Goal: Task Accomplishment & Management: Use online tool/utility

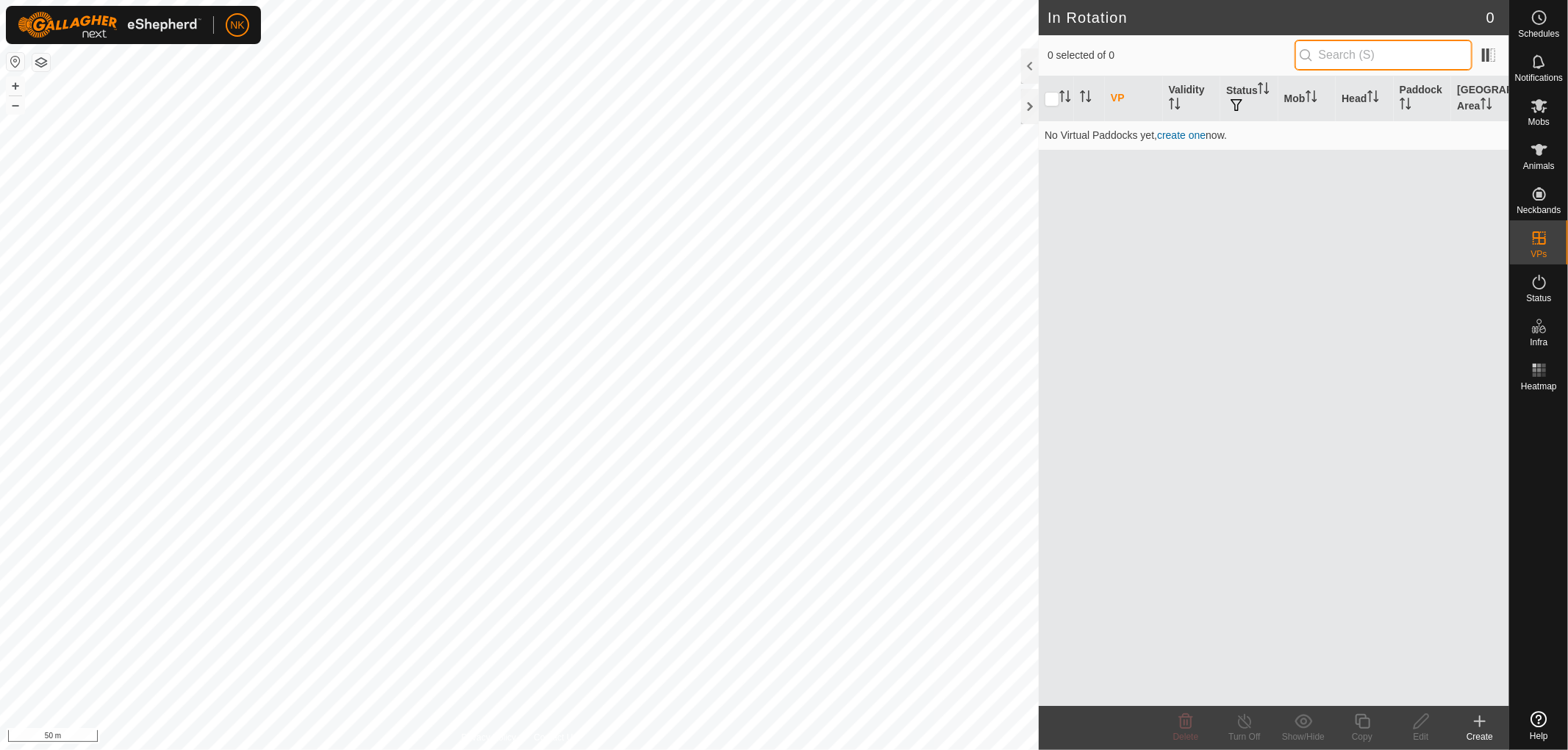
click at [1382, 59] on input "text" at bounding box center [1383, 55] width 178 height 31
type input "150"
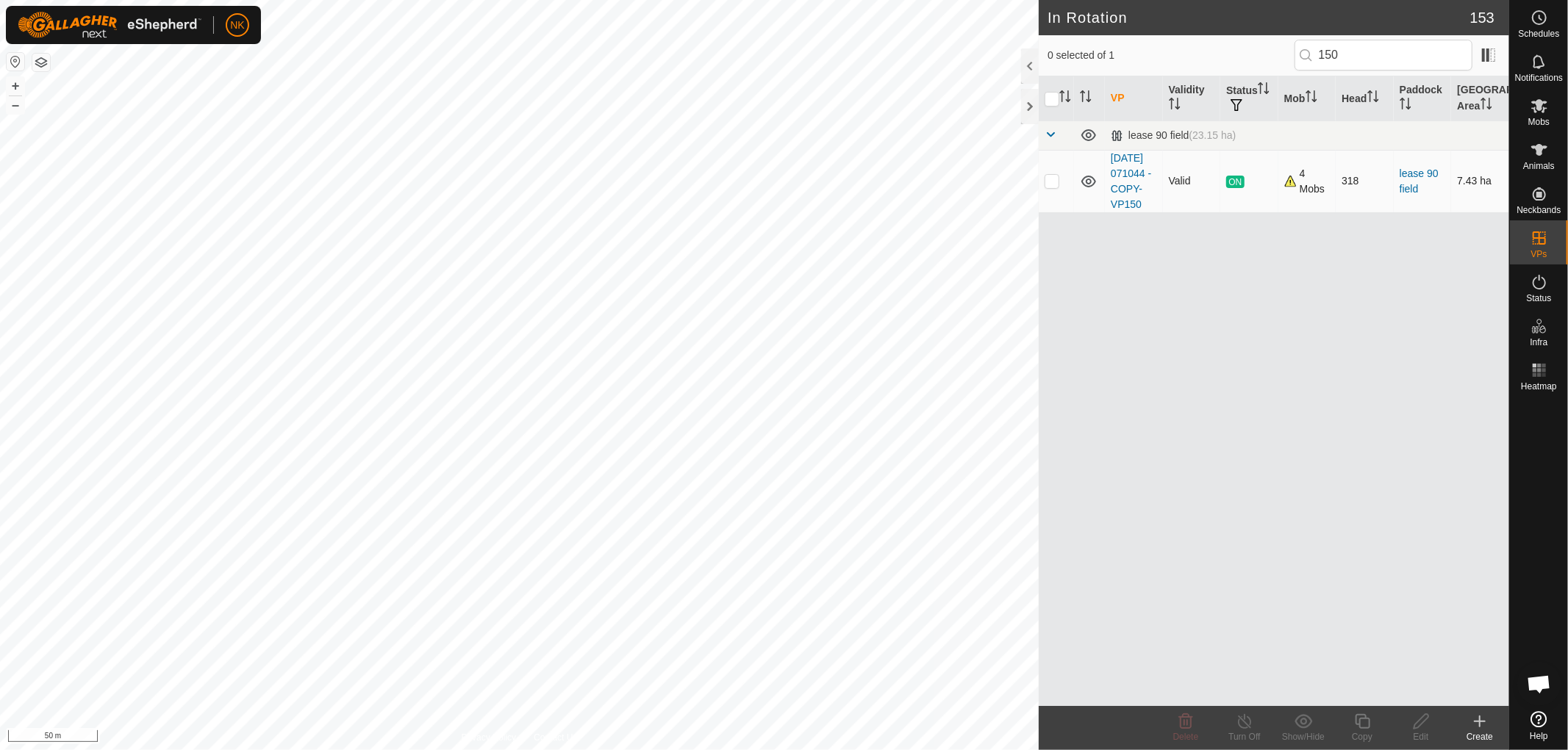
click at [1055, 186] on p-checkbox at bounding box center [1052, 181] width 15 height 11
checkbox input "true"
click at [1367, 721] on icon at bounding box center [1362, 722] width 18 height 18
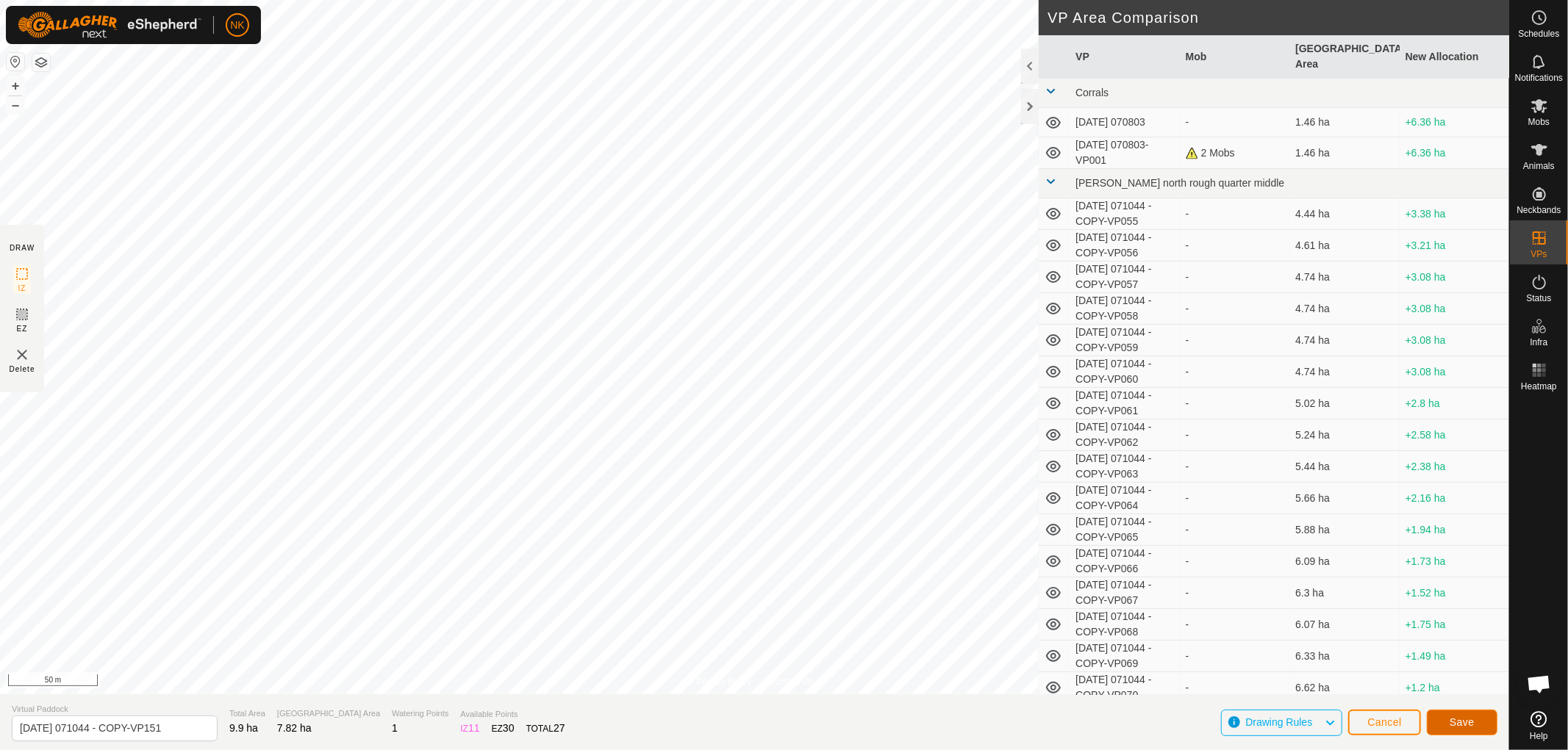
click at [1443, 715] on button "Save" at bounding box center [1462, 722] width 71 height 26
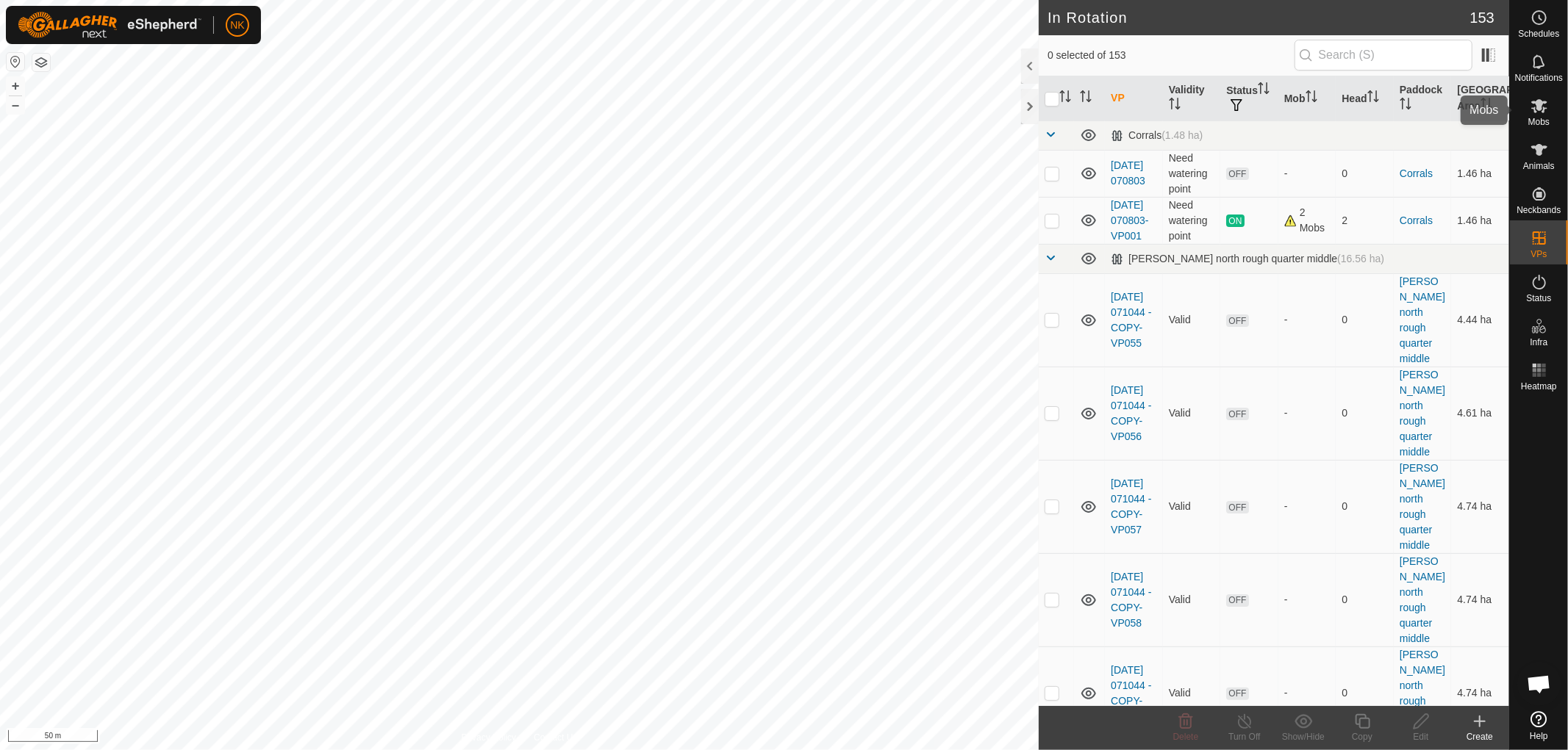
click at [1540, 114] on es-mob-svg-icon at bounding box center [1540, 105] width 26 height 24
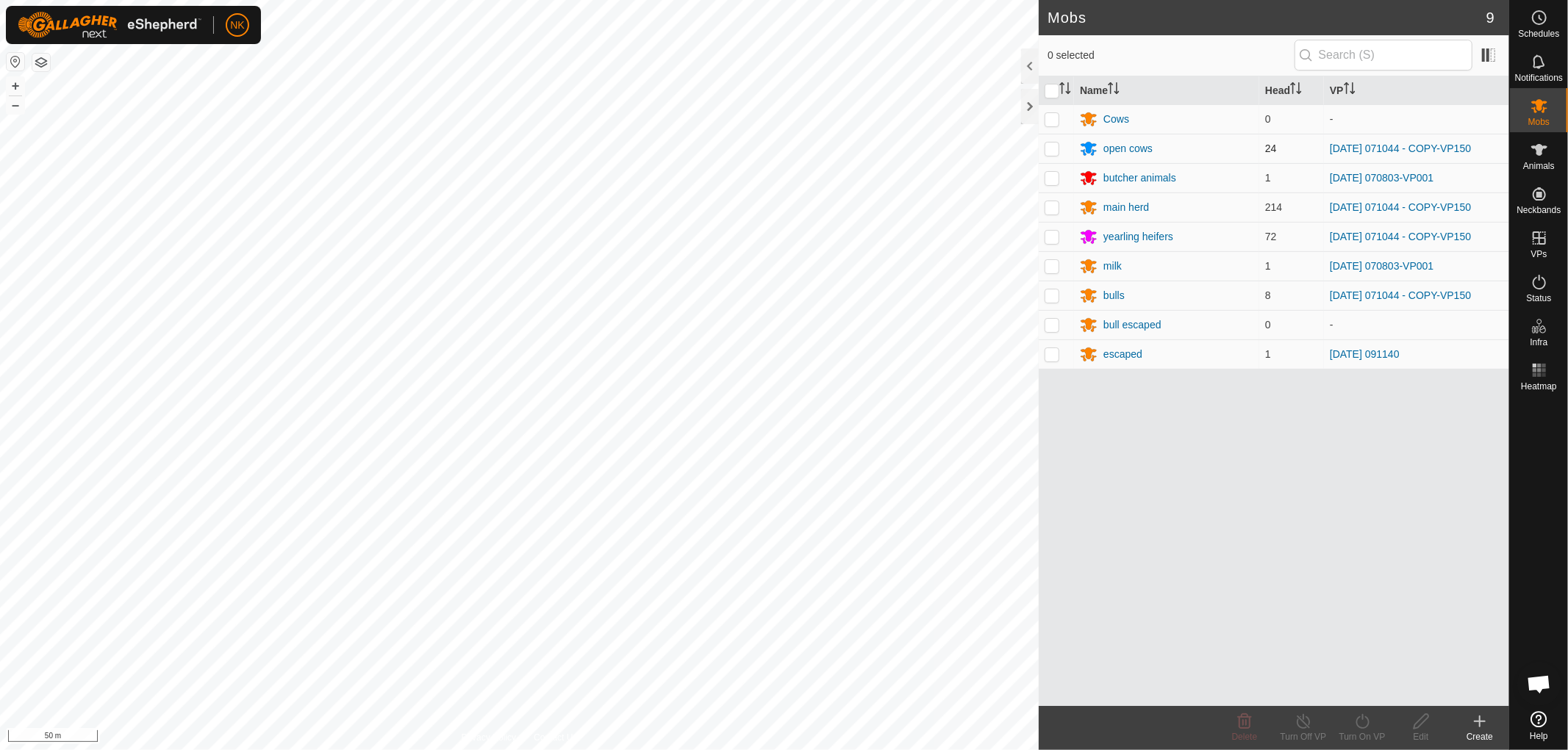
click at [1057, 148] on p-checkbox at bounding box center [1052, 148] width 15 height 11
checkbox input "true"
click at [1045, 207] on p-checkbox at bounding box center [1052, 207] width 15 height 11
checkbox input "true"
click at [1047, 241] on p-checkbox at bounding box center [1052, 236] width 15 height 11
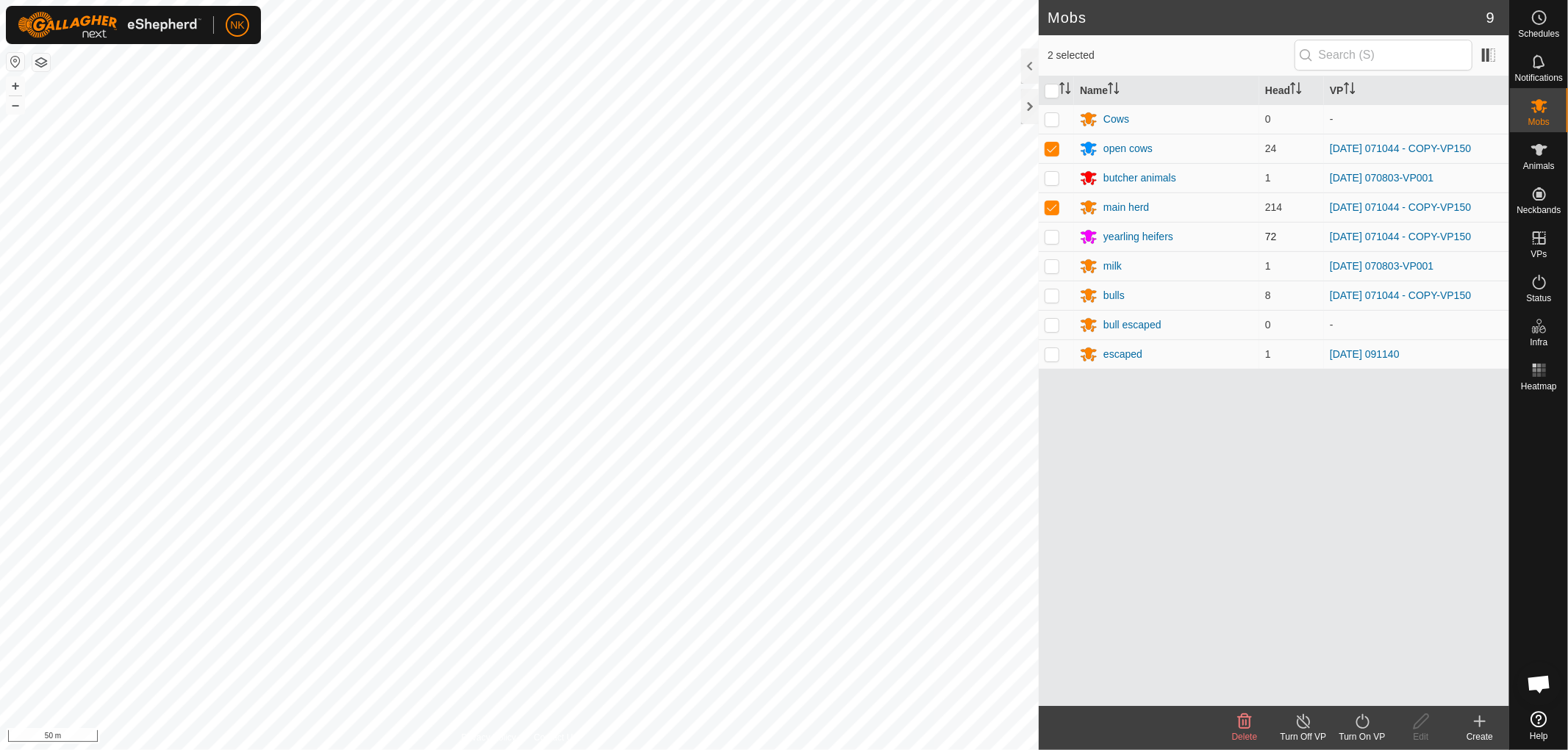
checkbox input "true"
click at [1052, 302] on td at bounding box center [1056, 295] width 35 height 29
checkbox input "true"
click at [1365, 730] on div "Turn On VP" at bounding box center [1362, 737] width 59 height 13
click at [1348, 694] on link "Now" at bounding box center [1406, 689] width 146 height 29
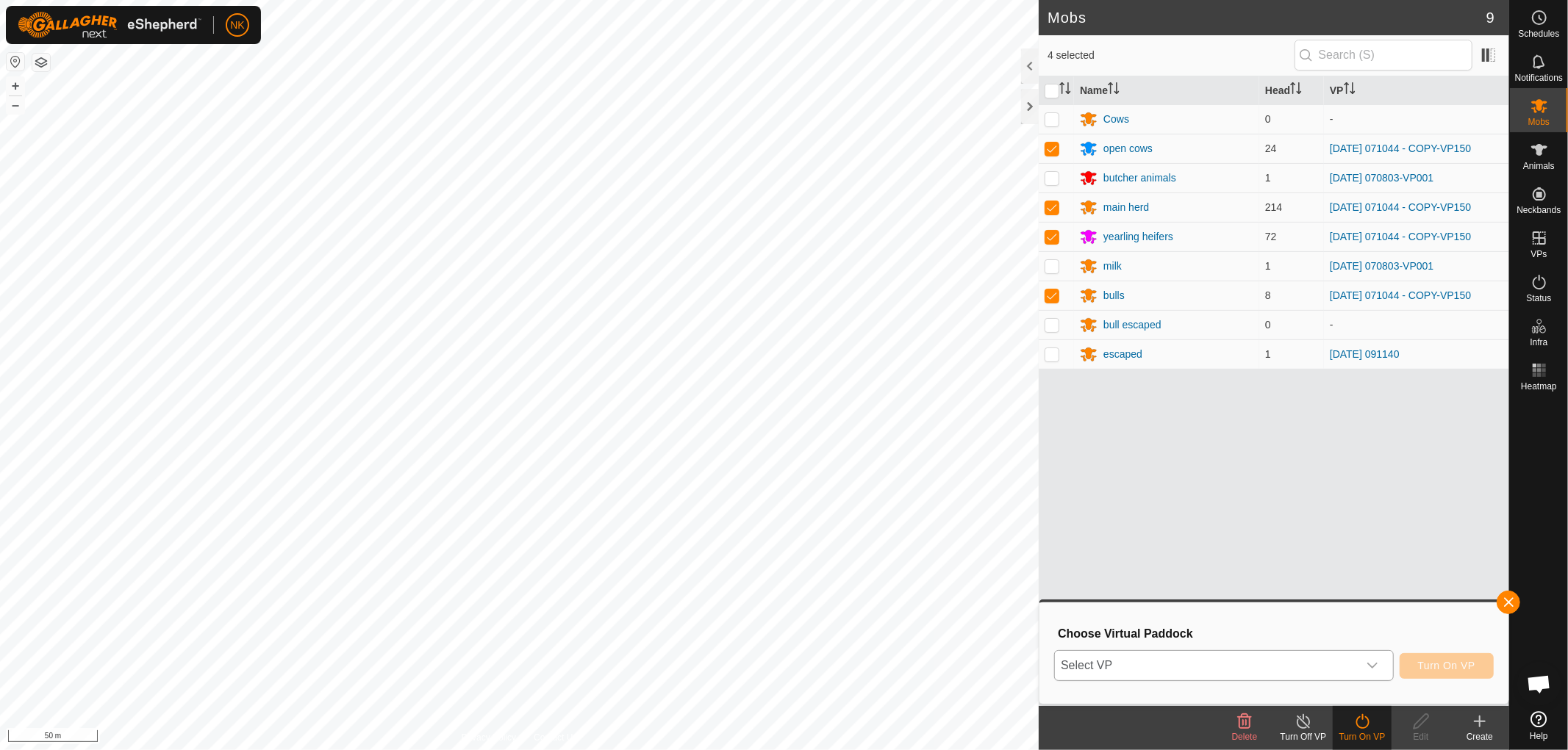
click at [1270, 671] on span "Select VP" at bounding box center [1207, 665] width 303 height 29
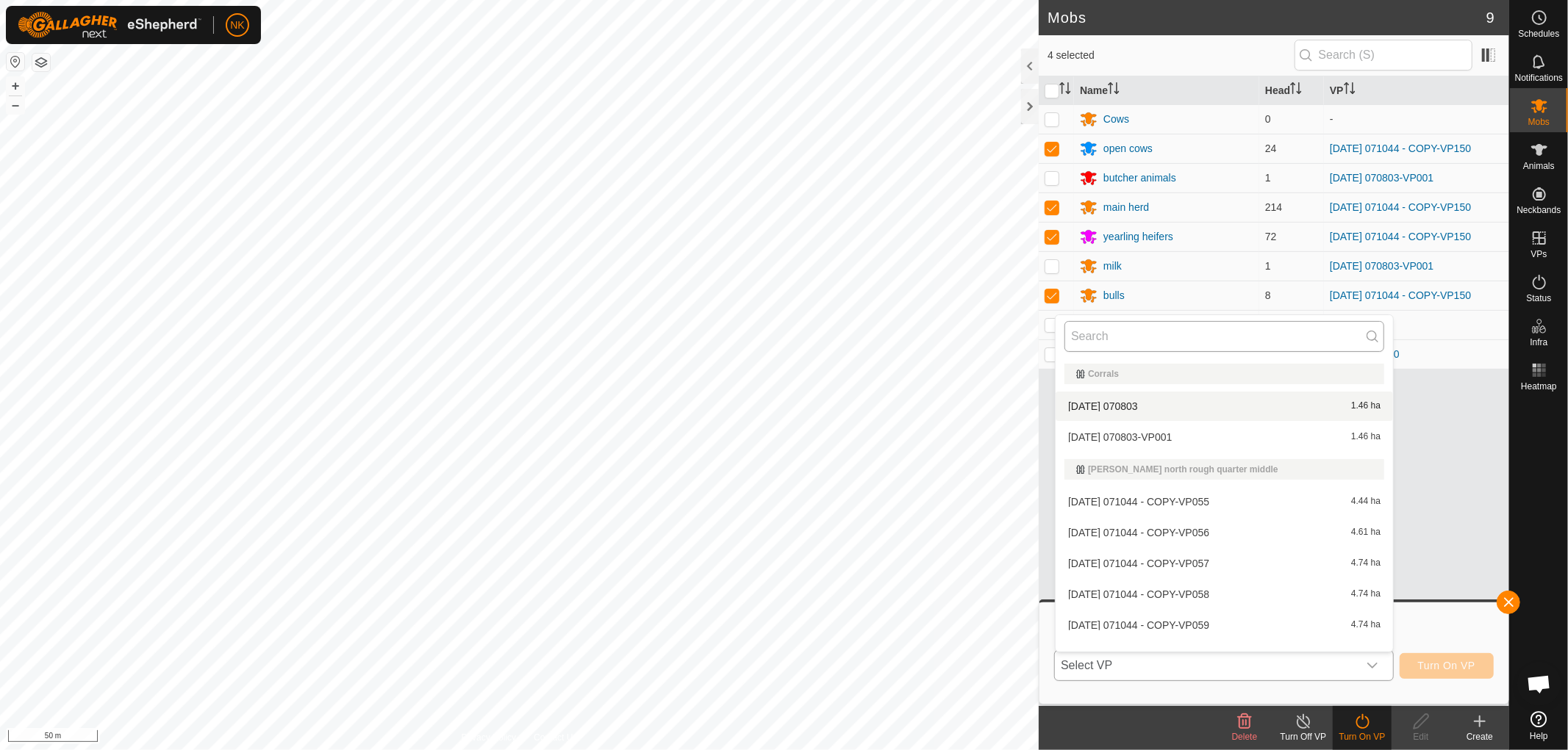
scroll to position [18, 0]
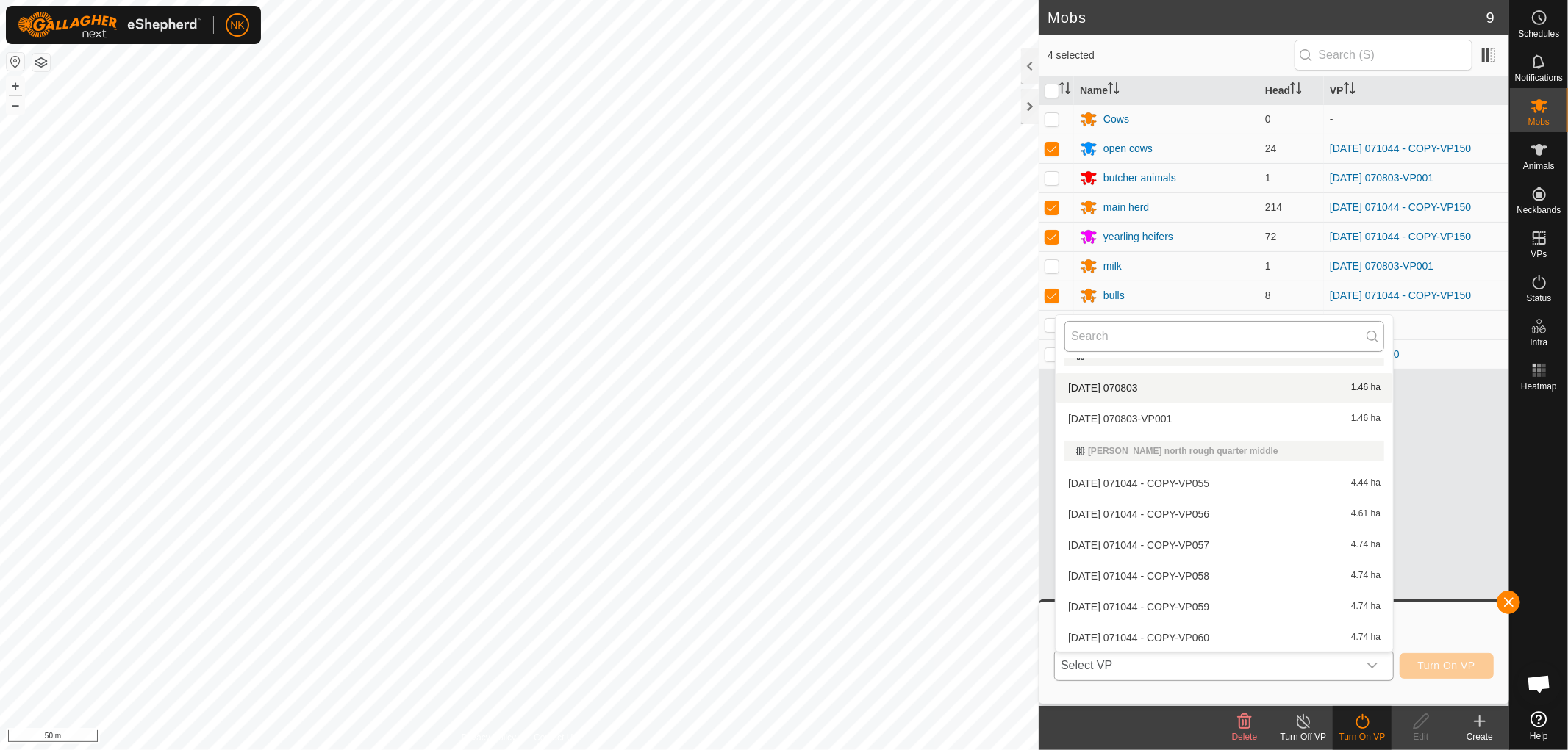
click at [1207, 333] on input "text" at bounding box center [1224, 336] width 320 height 31
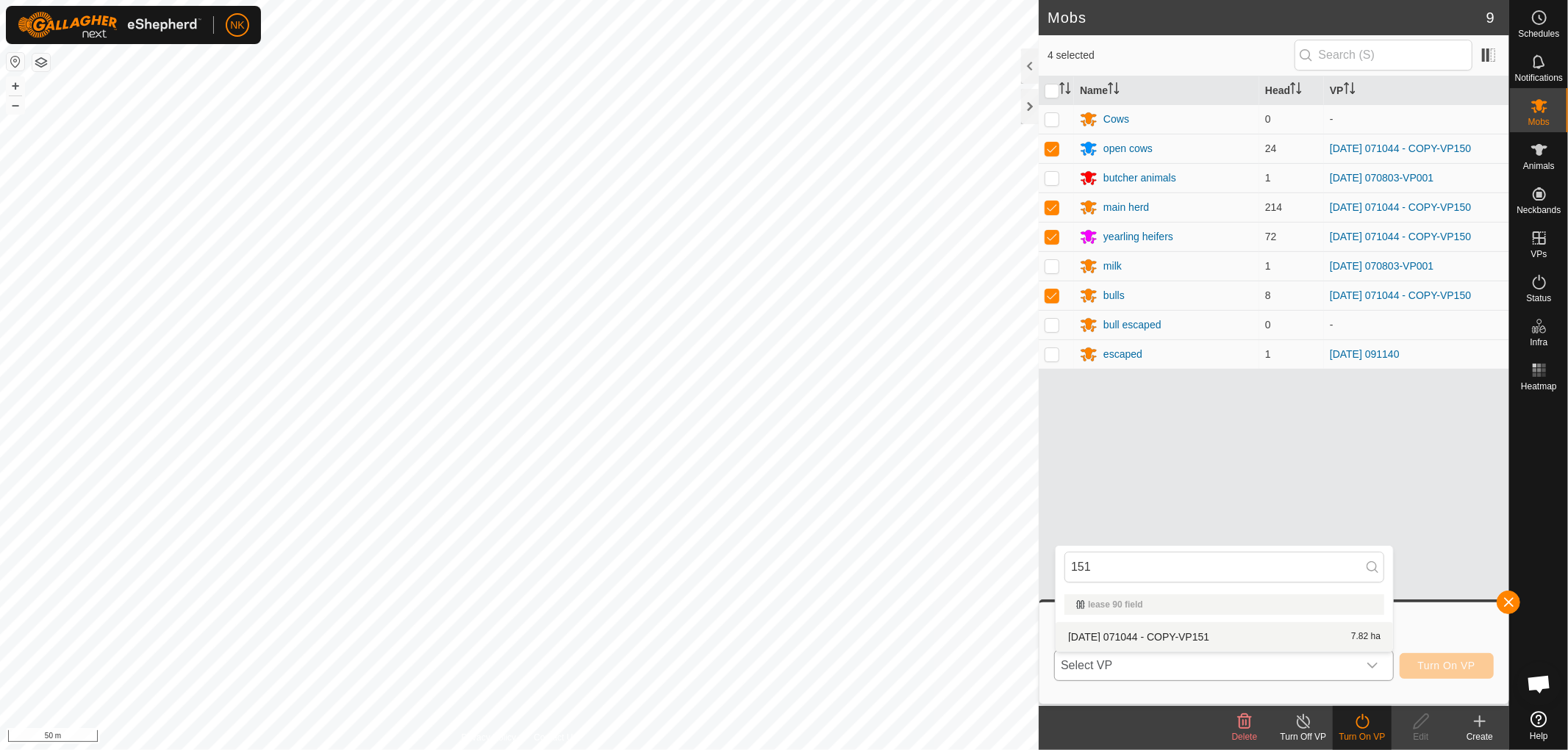
type input "151"
click at [1168, 630] on li "[DATE] 071044 - COPY-VP151 7.82 ha" at bounding box center [1224, 637] width 338 height 29
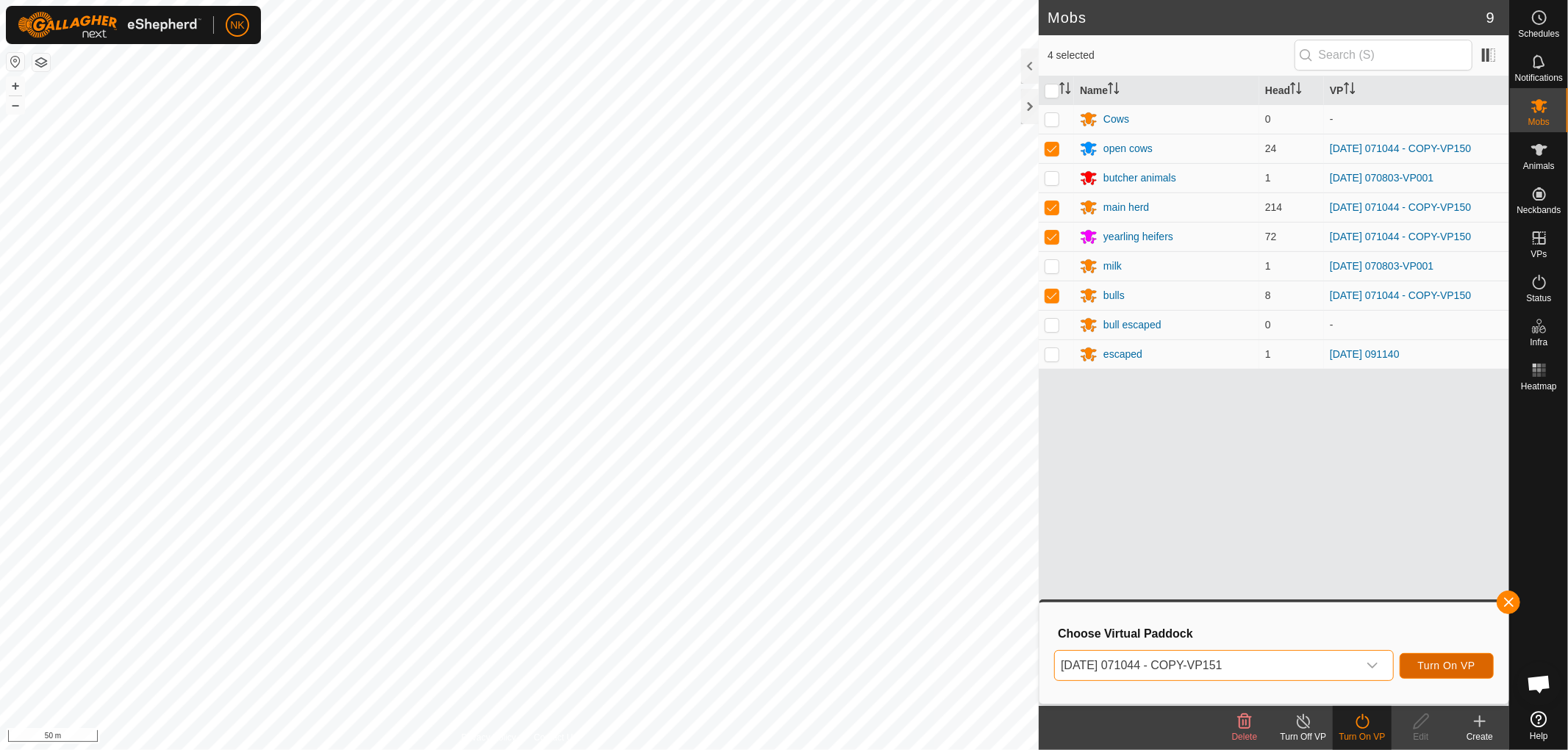
click at [1458, 671] on span "Turn On VP" at bounding box center [1446, 666] width 58 height 11
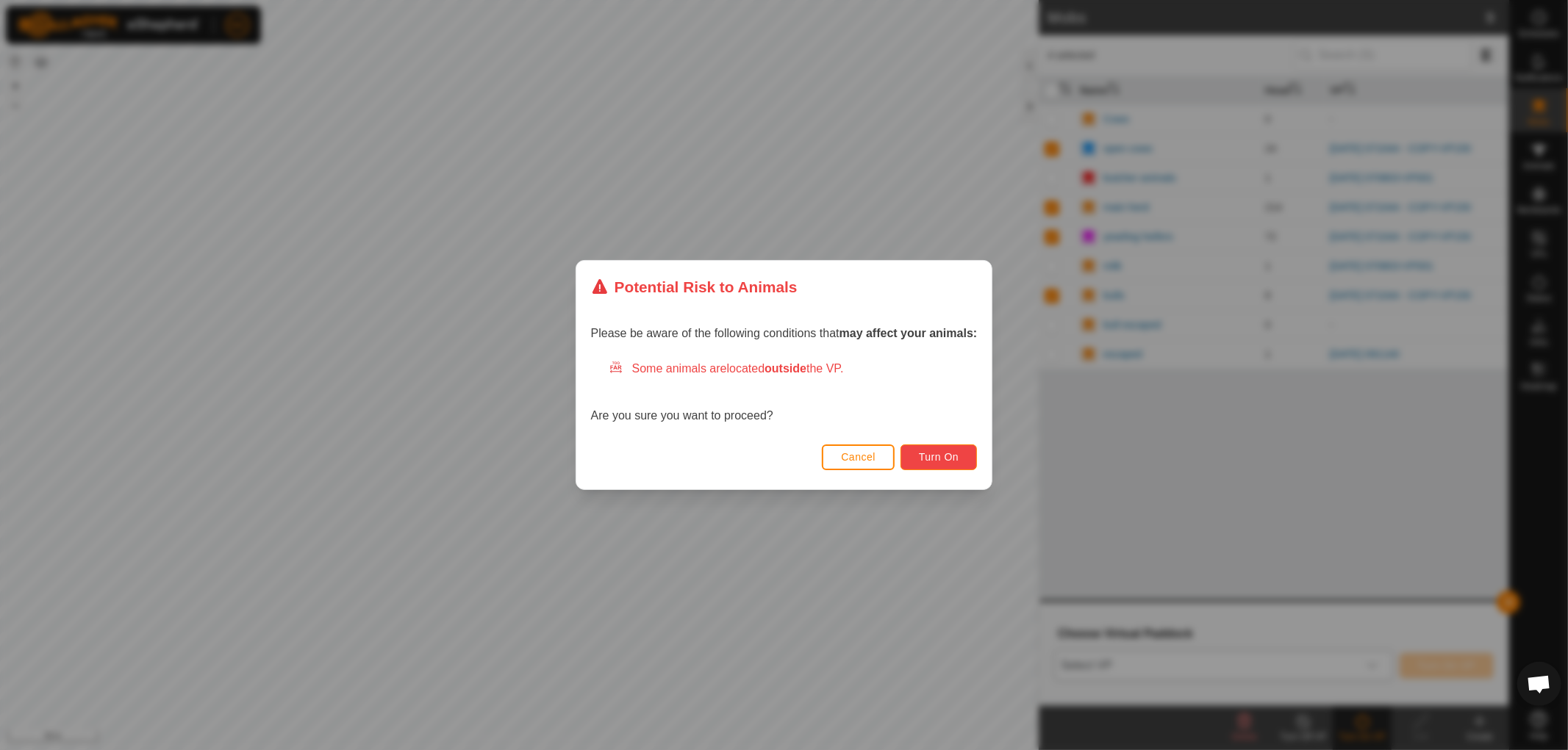
click at [931, 461] on span "Turn On" at bounding box center [939, 457] width 40 height 11
